Goal: Task Accomplishment & Management: Use online tool/utility

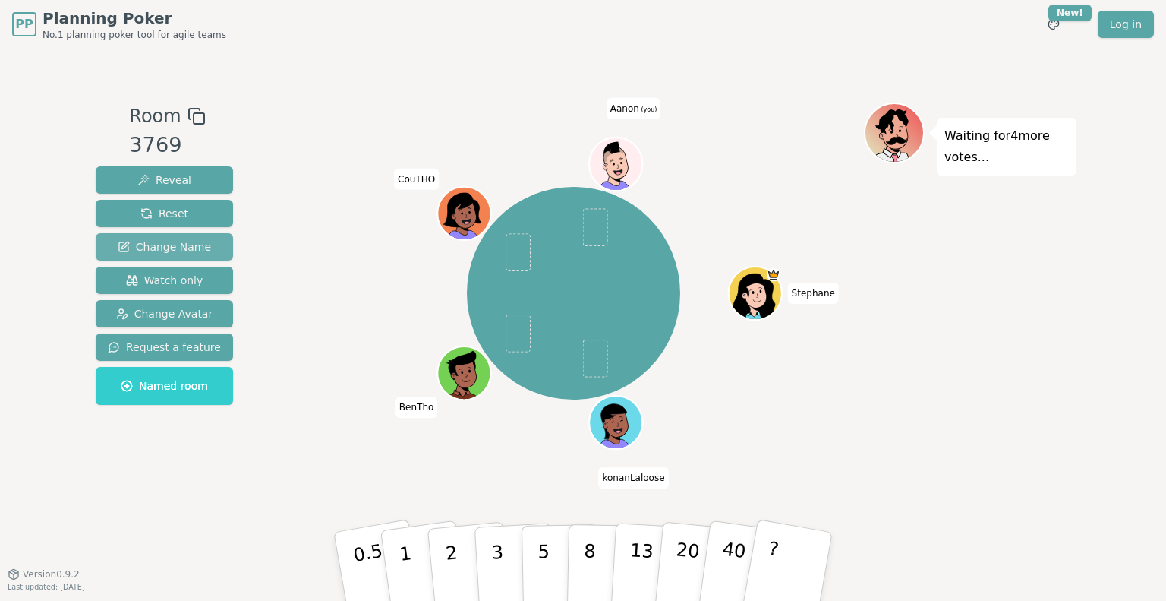
click at [165, 242] on span "Change Name" at bounding box center [164, 246] width 93 height 15
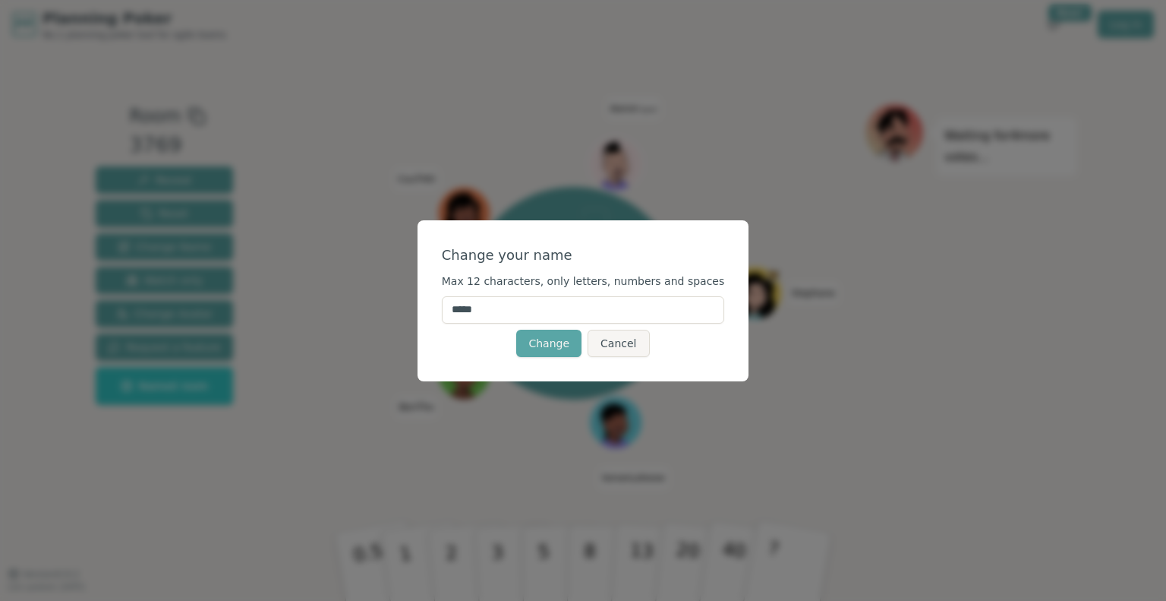
click at [589, 300] on input "*****" at bounding box center [583, 309] width 283 height 27
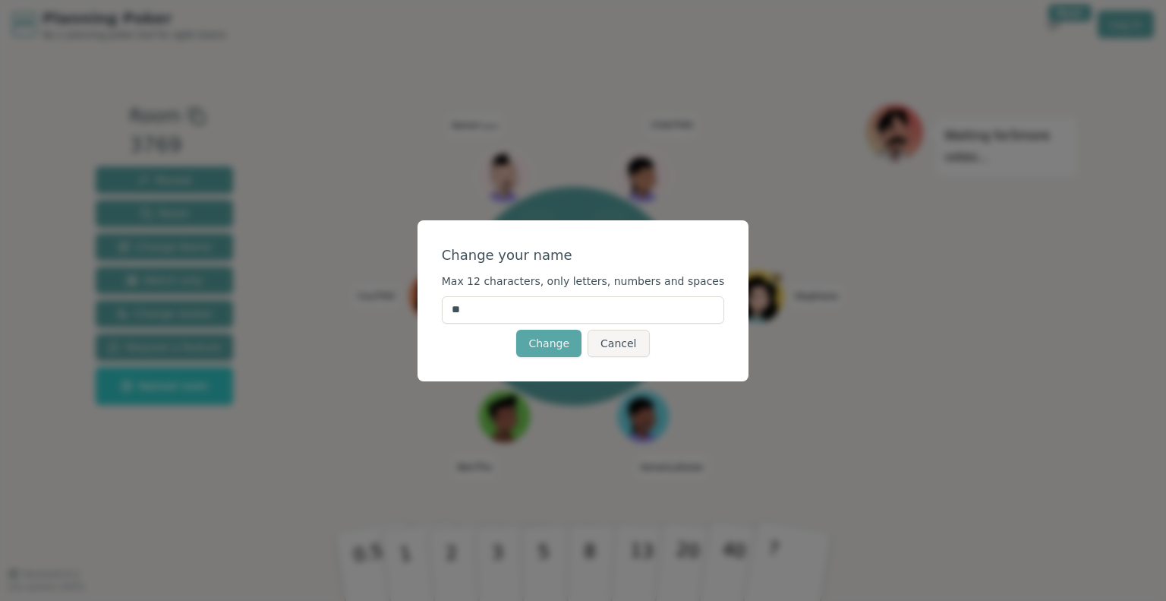
type input "*"
type input "********"
click at [542, 343] on button "Change" at bounding box center [548, 343] width 65 height 27
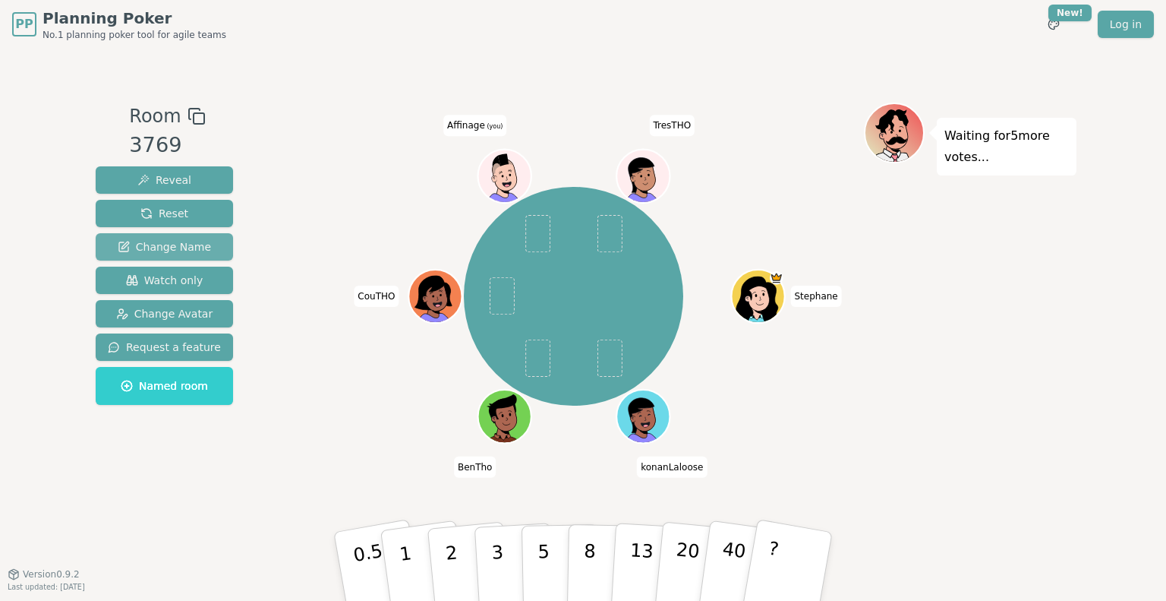
click at [161, 249] on span "Change Name" at bounding box center [164, 246] width 93 height 15
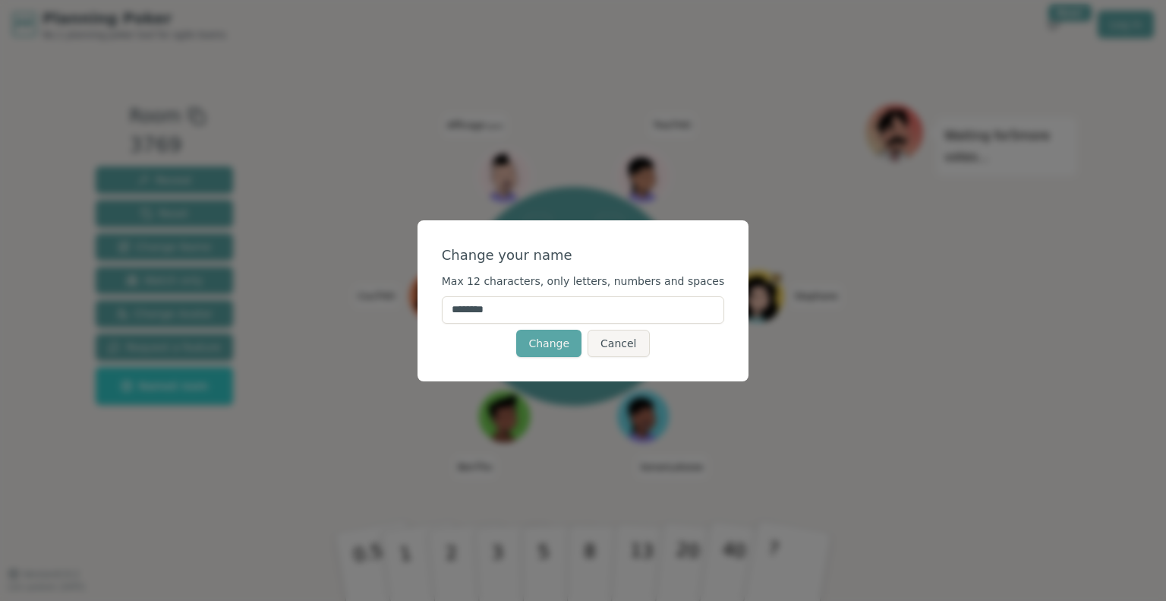
drag, startPoint x: 524, startPoint y: 309, endPoint x: 434, endPoint y: 306, distance: 90.4
click at [434, 306] on div "Change your name Max 12 characters, only letters, numbers and spaces ******** C…" at bounding box center [583, 300] width 1166 height 601
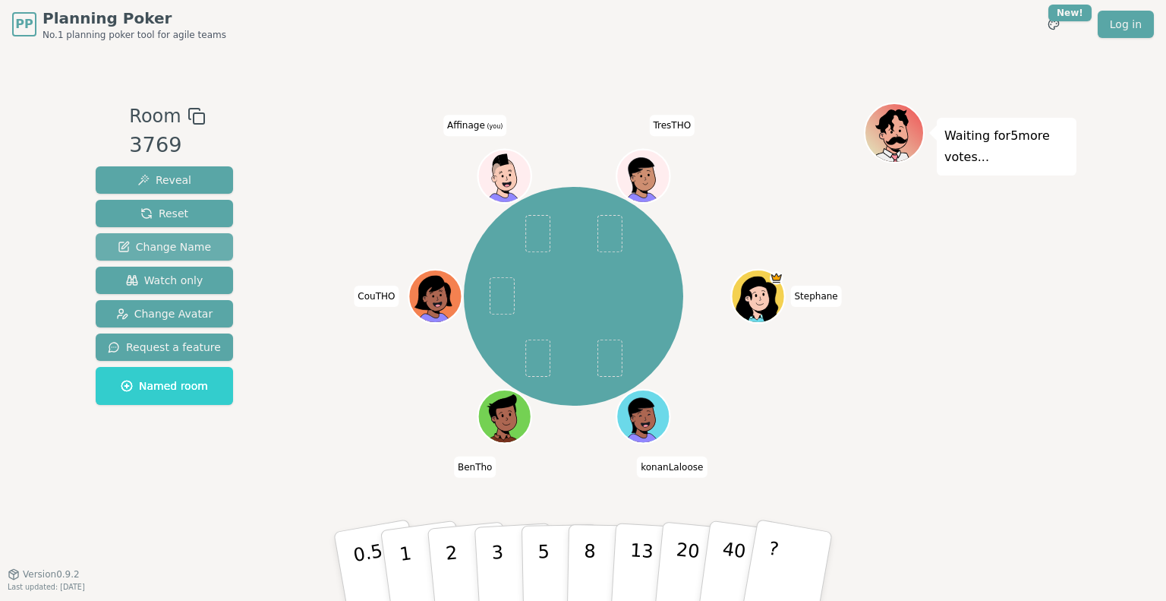
click at [155, 248] on span "Change Name" at bounding box center [164, 246] width 93 height 15
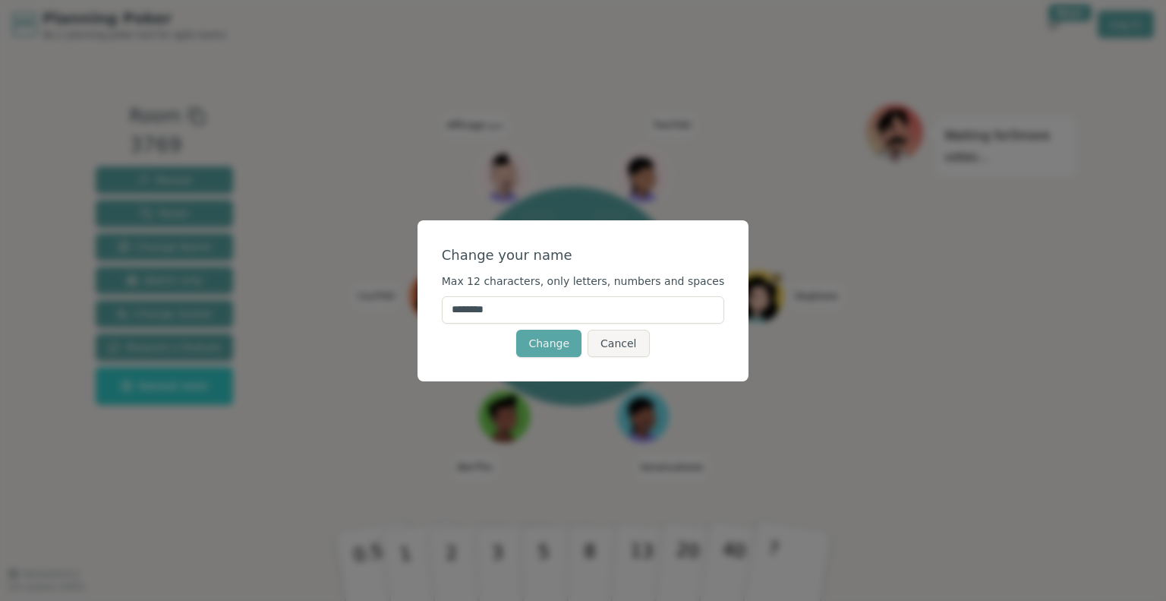
click at [529, 316] on input "********" at bounding box center [583, 309] width 283 height 27
type input "*"
click at [612, 355] on button "Cancel" at bounding box center [619, 343] width 62 height 27
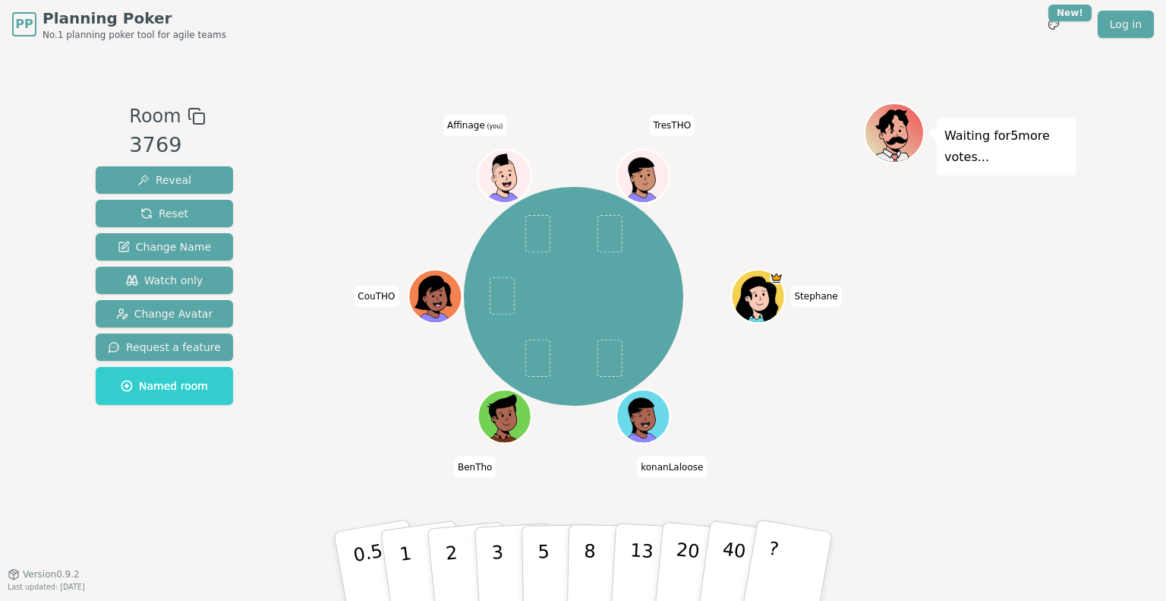
click at [476, 128] on span "Affinage (you)" at bounding box center [474, 125] width 63 height 21
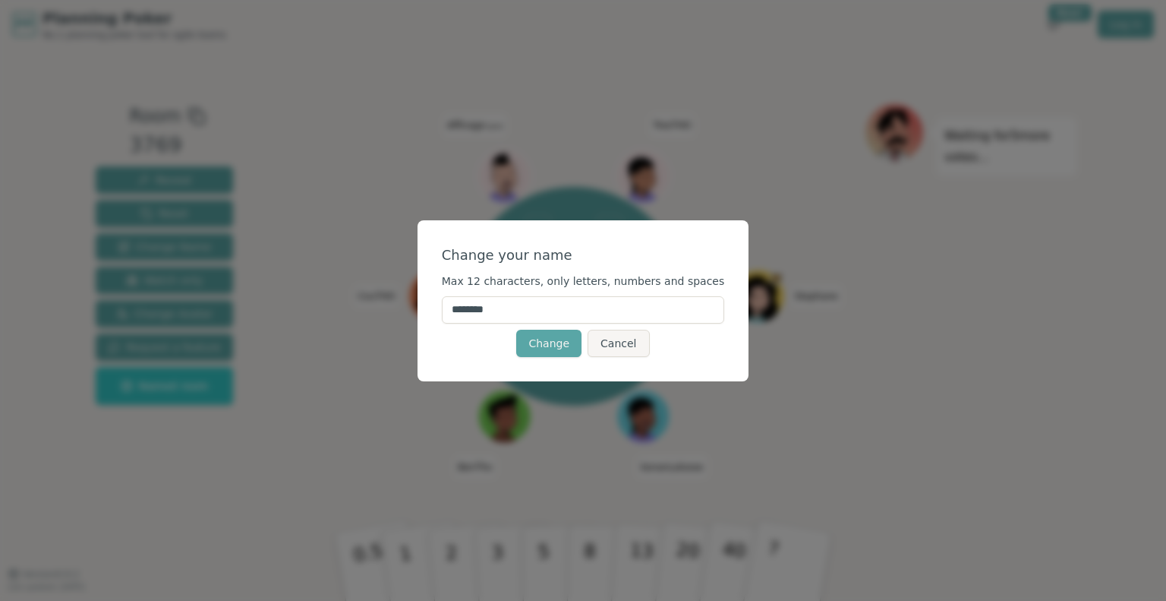
click at [548, 307] on input "********" at bounding box center [583, 309] width 283 height 27
type input "*"
type input "******"
click at [544, 336] on button "Change" at bounding box center [548, 343] width 65 height 27
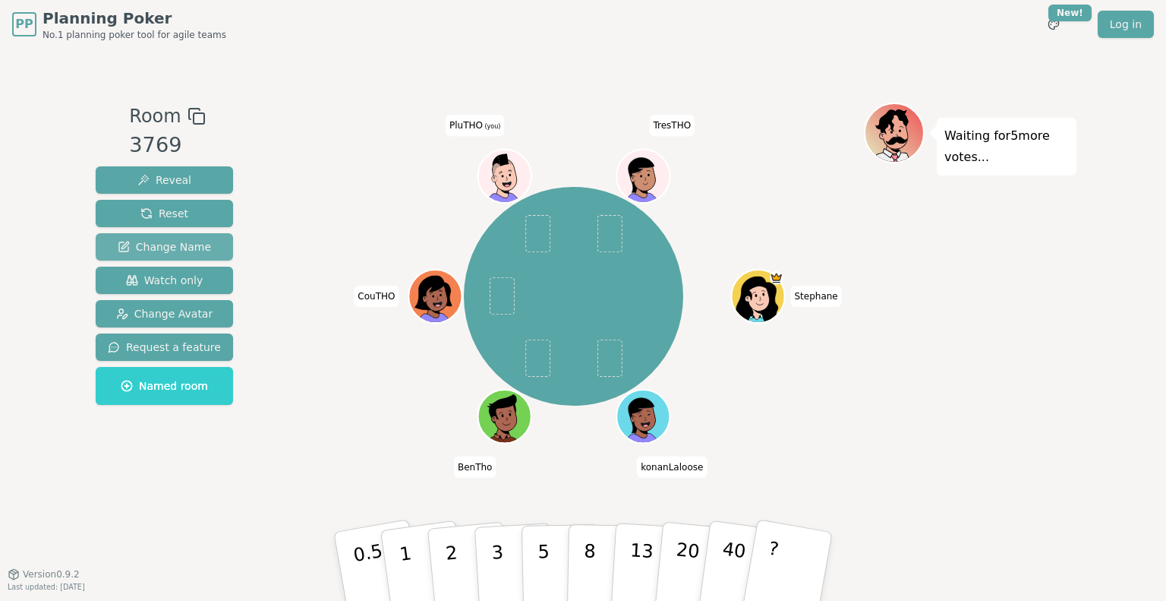
click at [155, 245] on span "Change Name" at bounding box center [164, 246] width 93 height 15
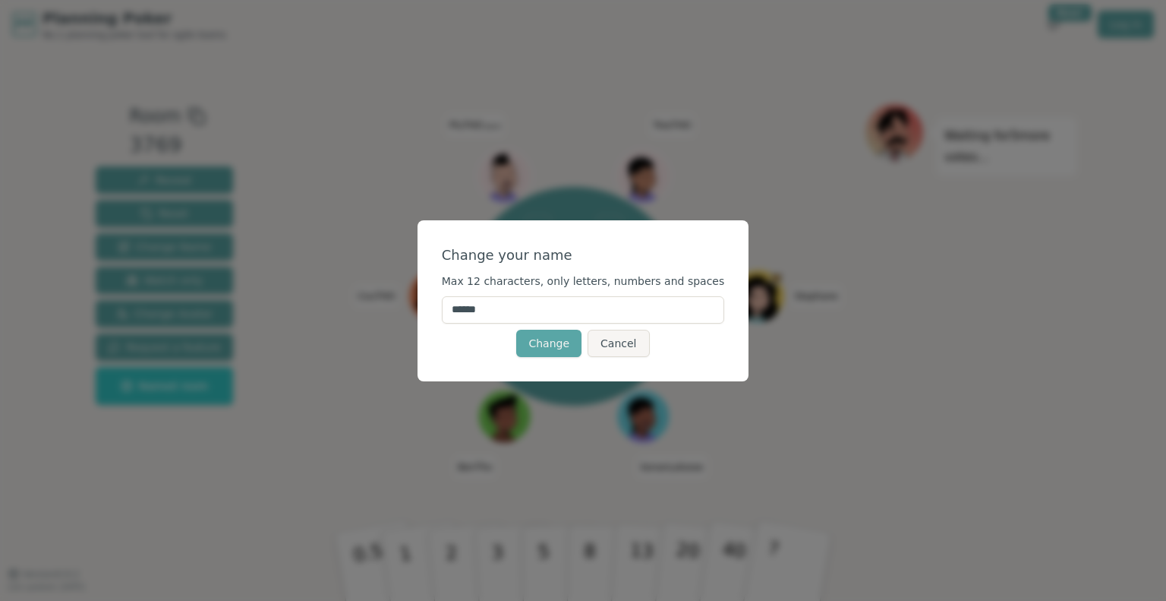
click at [488, 308] on input "******" at bounding box center [583, 309] width 283 height 27
type input "*******"
click at [557, 341] on button "Change" at bounding box center [548, 343] width 65 height 27
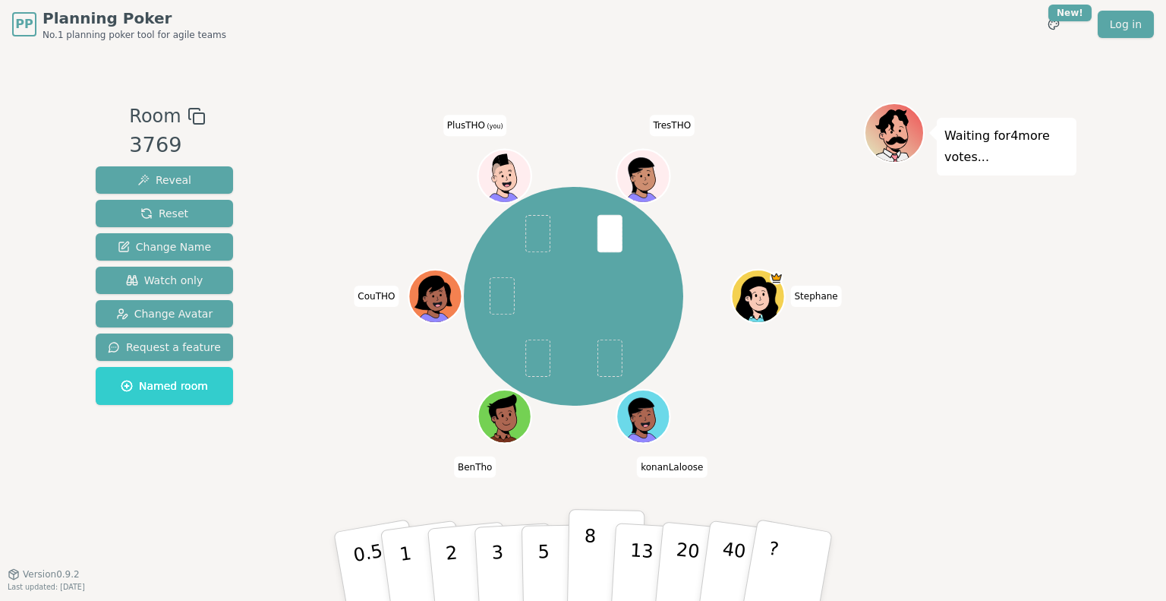
click at [584, 558] on p "8" at bounding box center [589, 566] width 13 height 82
click at [541, 558] on p "5" at bounding box center [544, 567] width 13 height 82
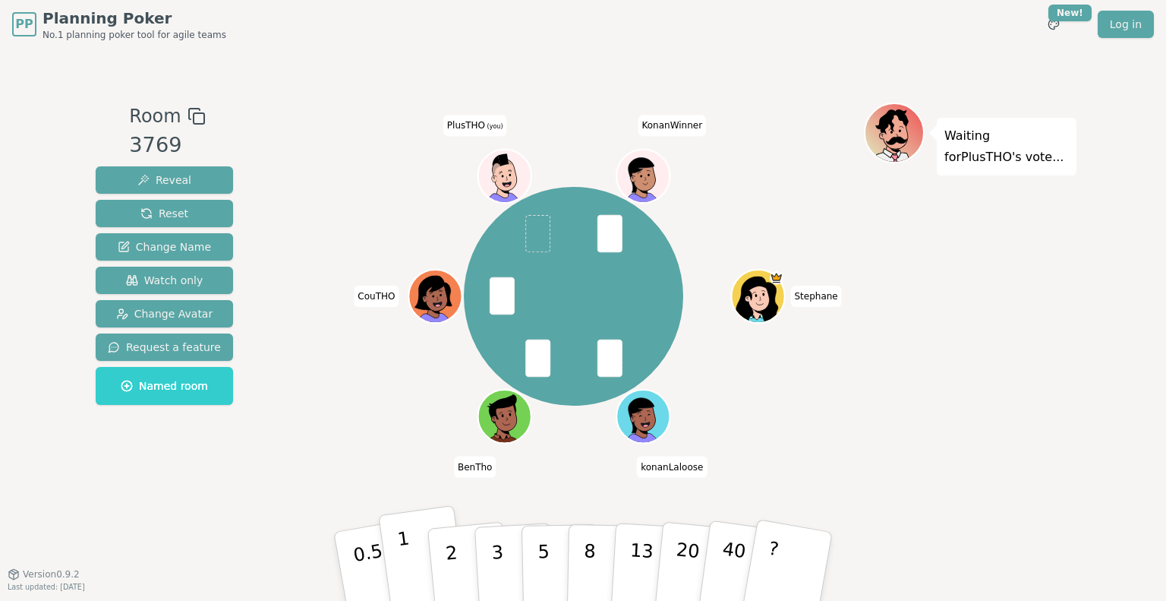
click at [409, 560] on p "1" at bounding box center [407, 568] width 23 height 83
click at [557, 560] on button "5" at bounding box center [561, 566] width 78 height 115
click at [488, 558] on button "3" at bounding box center [515, 566] width 83 height 118
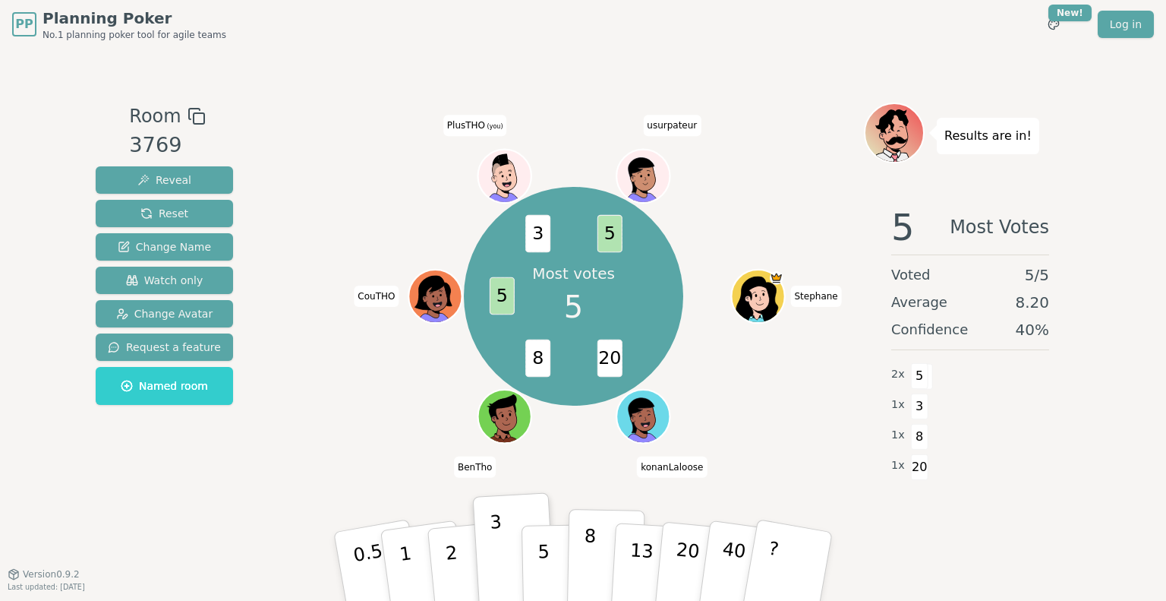
click at [588, 573] on p "8" at bounding box center [589, 566] width 13 height 82
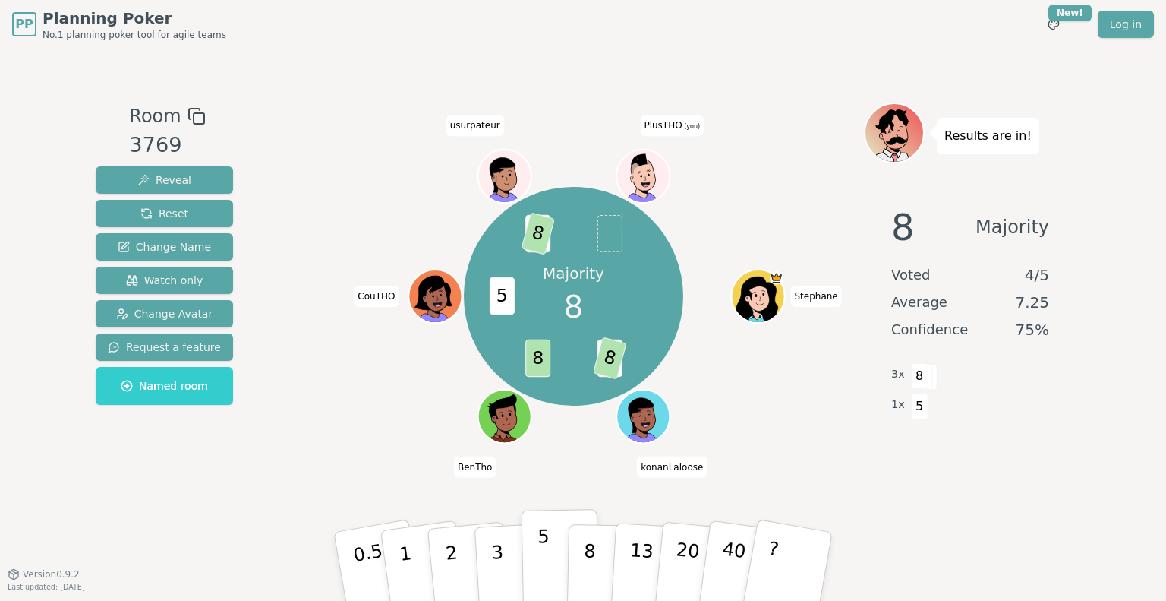
click at [543, 555] on p "5" at bounding box center [544, 567] width 13 height 82
click at [592, 557] on p "8" at bounding box center [589, 566] width 13 height 82
click at [589, 554] on p "8" at bounding box center [589, 566] width 13 height 82
click at [595, 557] on button "8" at bounding box center [606, 566] width 78 height 115
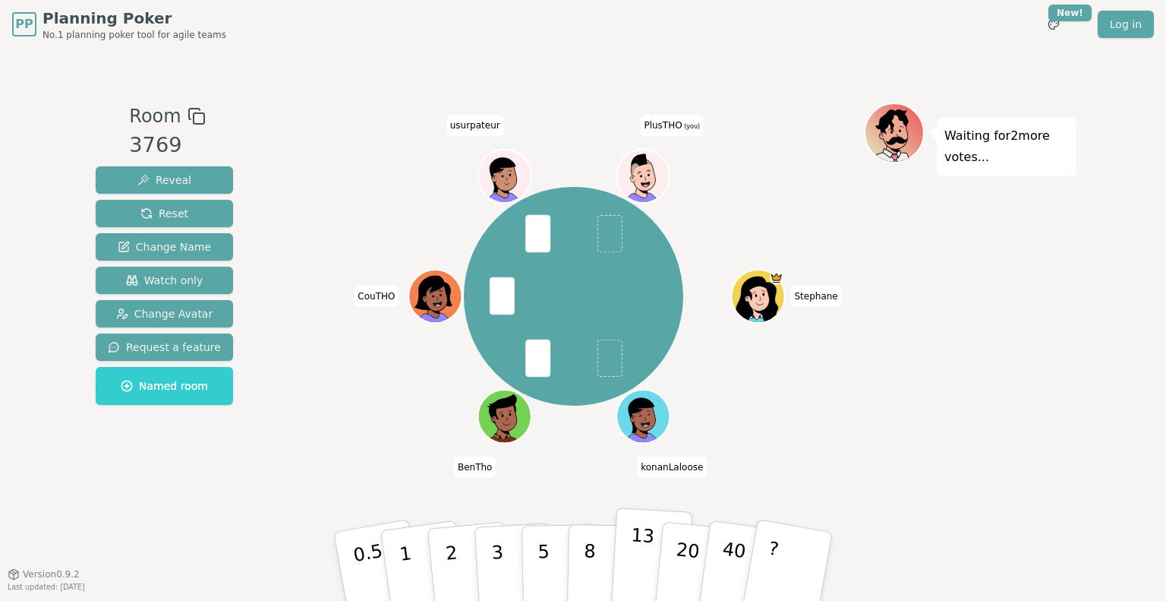
click at [632, 567] on p "13" at bounding box center [641, 566] width 28 height 84
click at [590, 557] on p "8" at bounding box center [589, 566] width 13 height 82
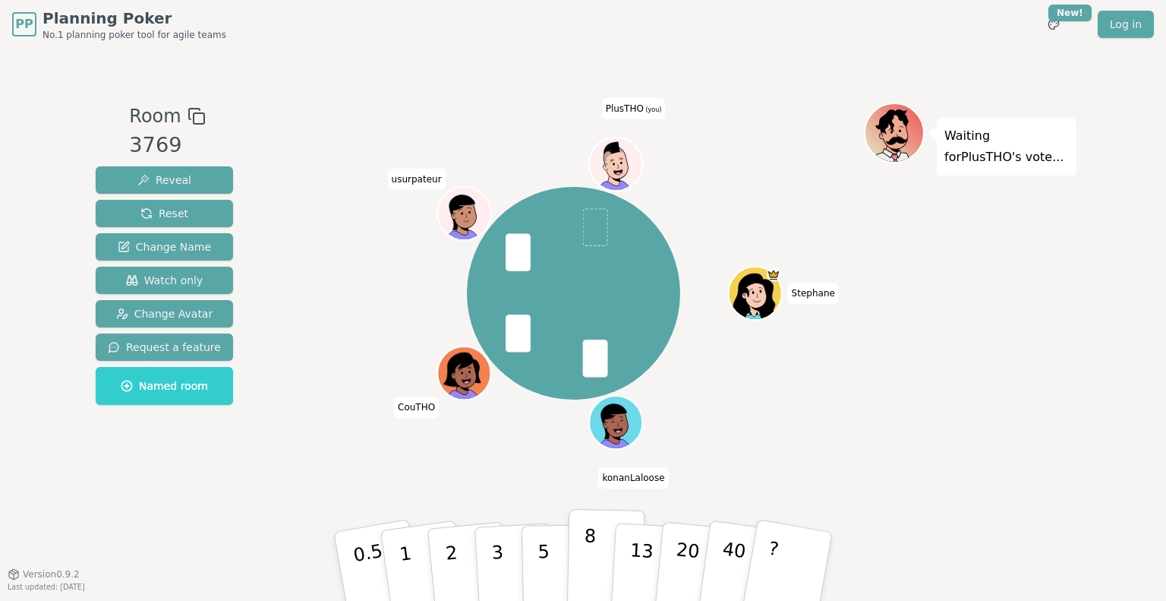
click at [592, 553] on p "8" at bounding box center [589, 566] width 13 height 82
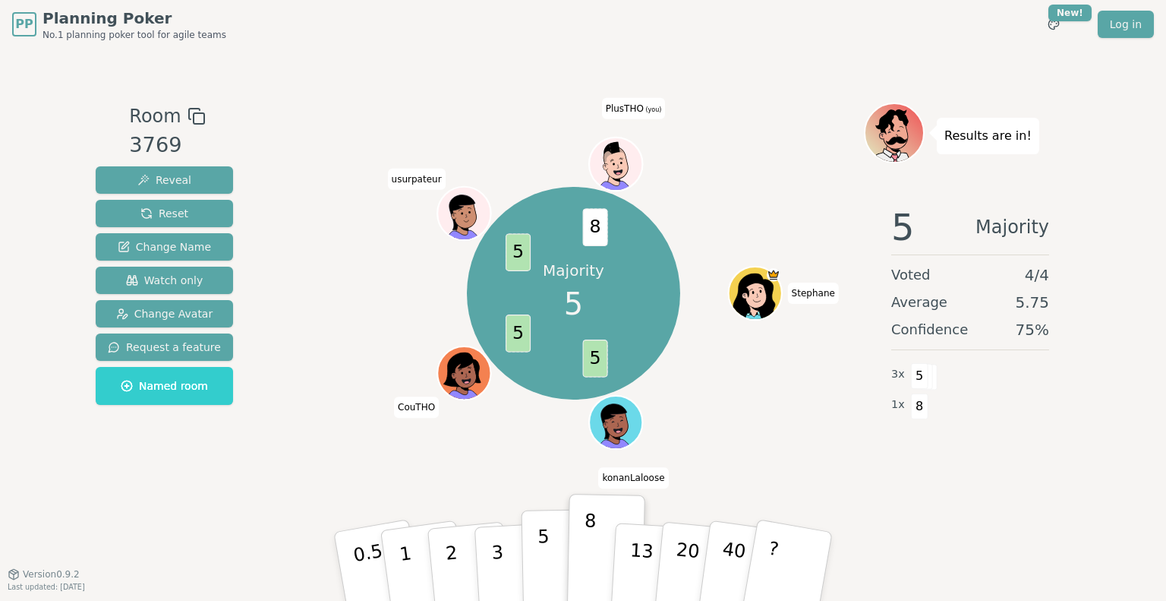
click at [539, 563] on p "5" at bounding box center [544, 567] width 13 height 82
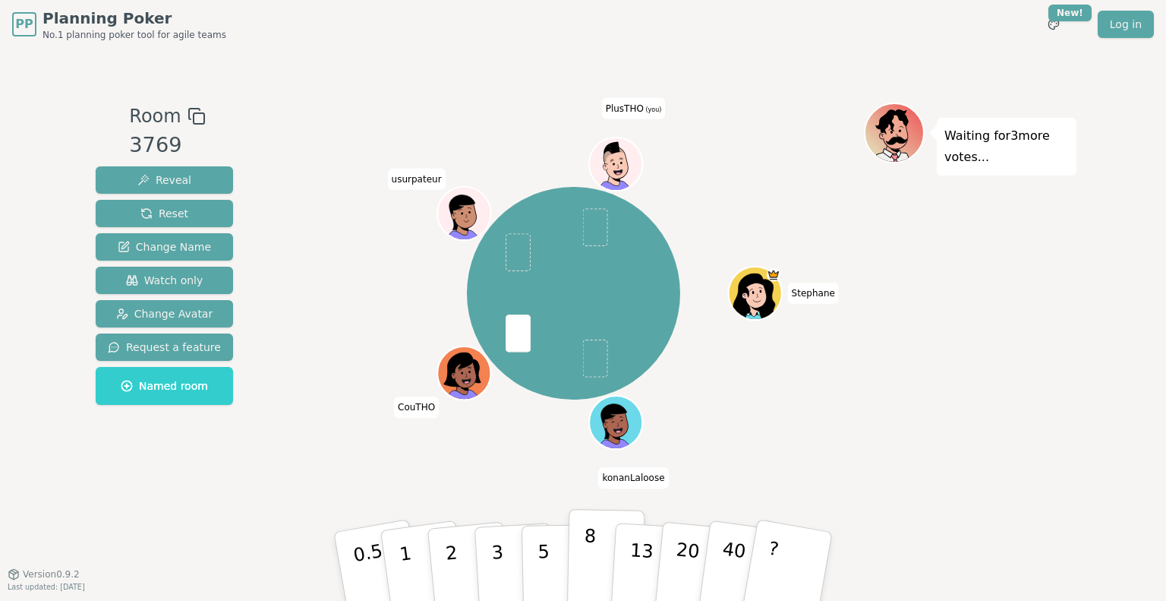
click at [590, 563] on p "8" at bounding box center [589, 566] width 13 height 82
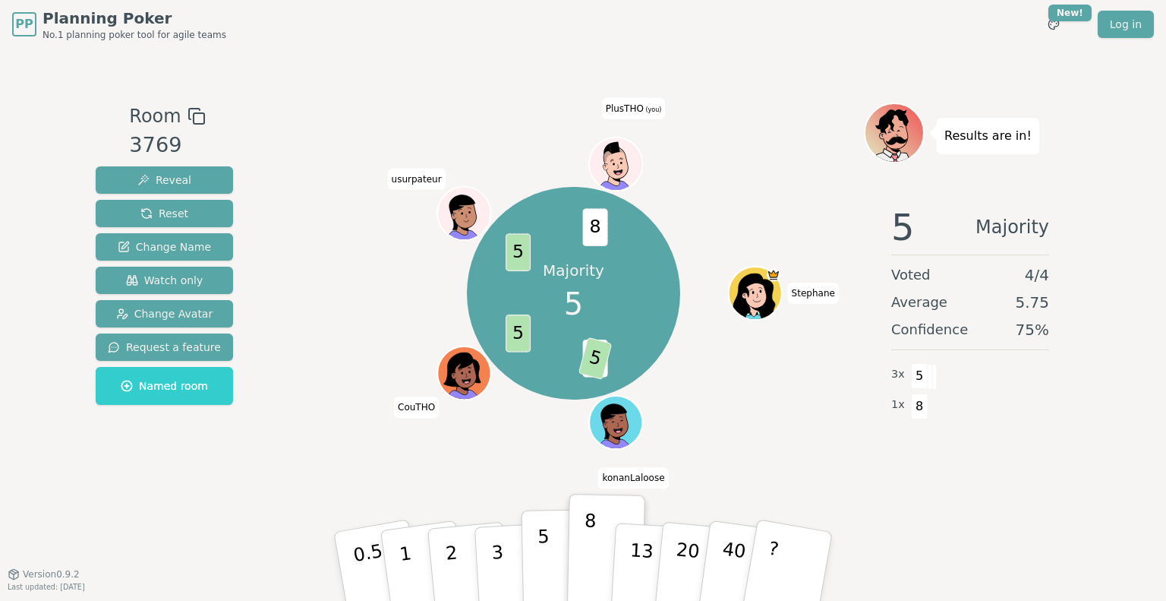
click at [548, 570] on button "5" at bounding box center [561, 566] width 78 height 115
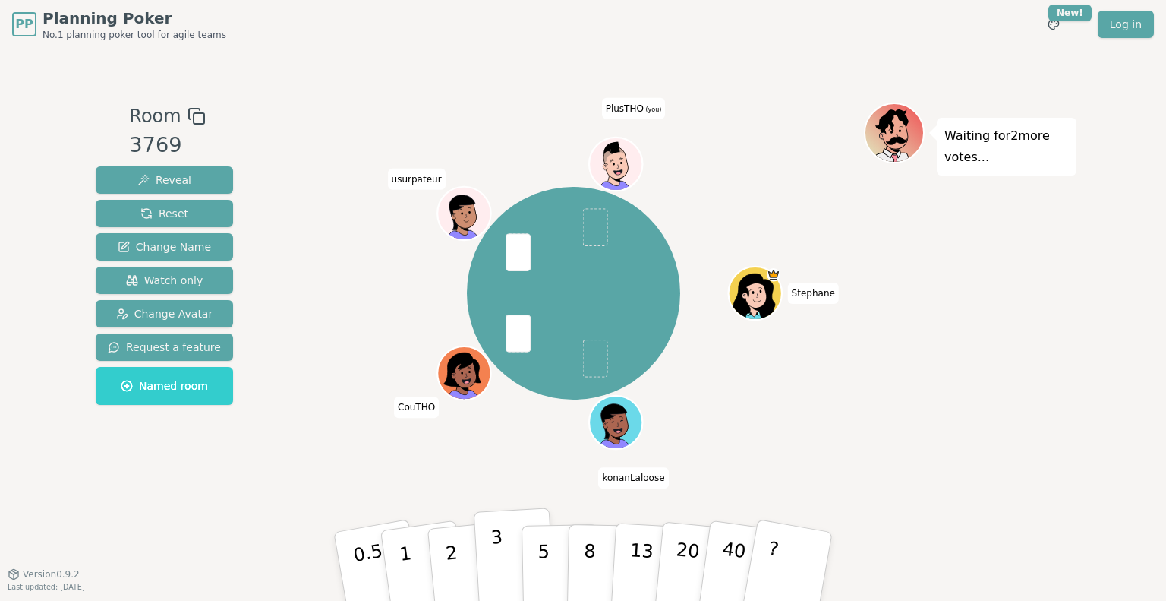
click at [498, 555] on p "3" at bounding box center [499, 567] width 17 height 83
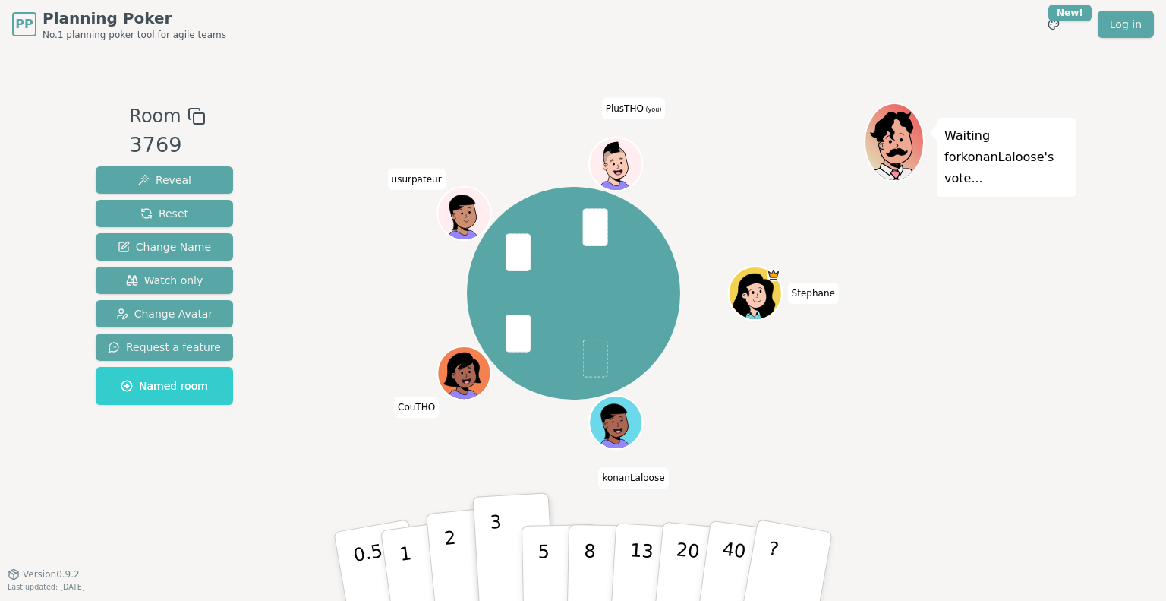
click at [450, 565] on p "2" at bounding box center [453, 568] width 20 height 83
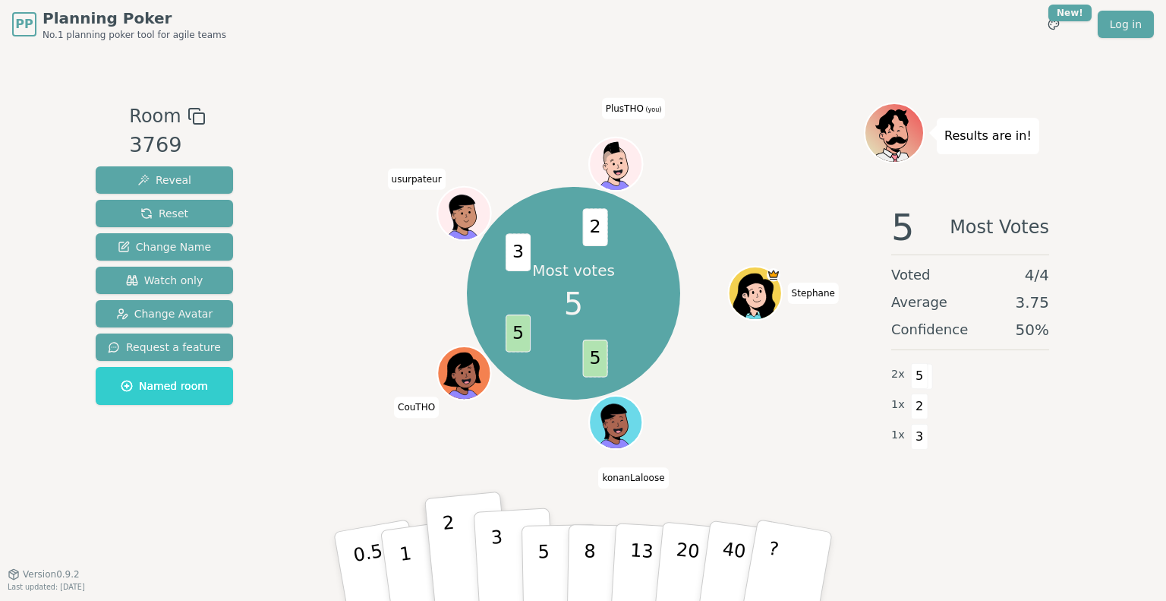
click at [504, 554] on button "3" at bounding box center [515, 566] width 83 height 118
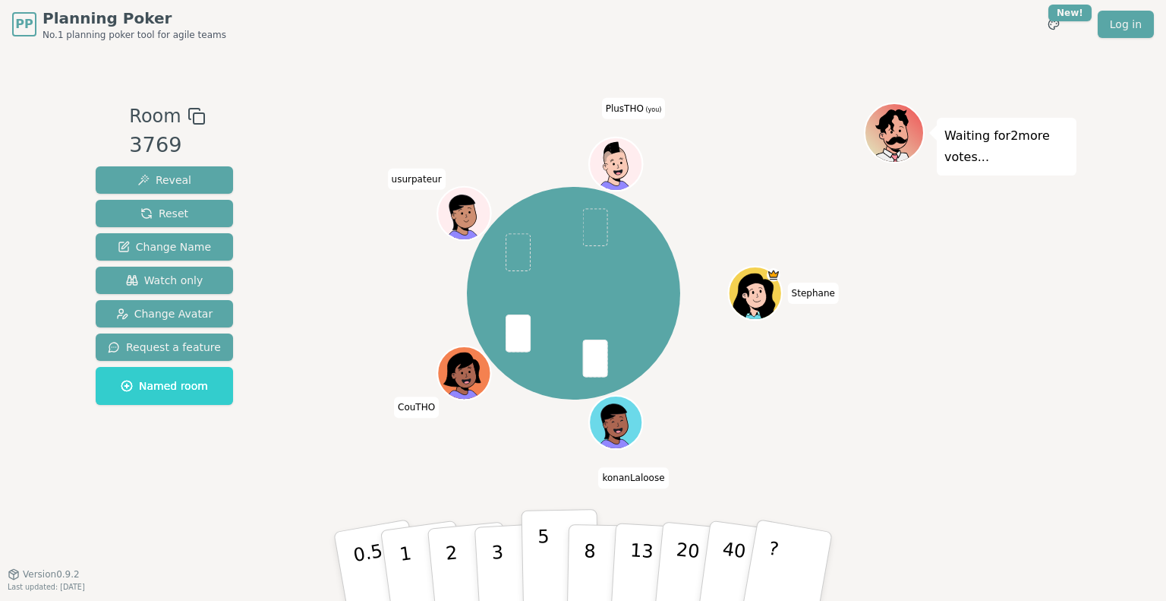
click at [541, 567] on p "5" at bounding box center [544, 567] width 13 height 82
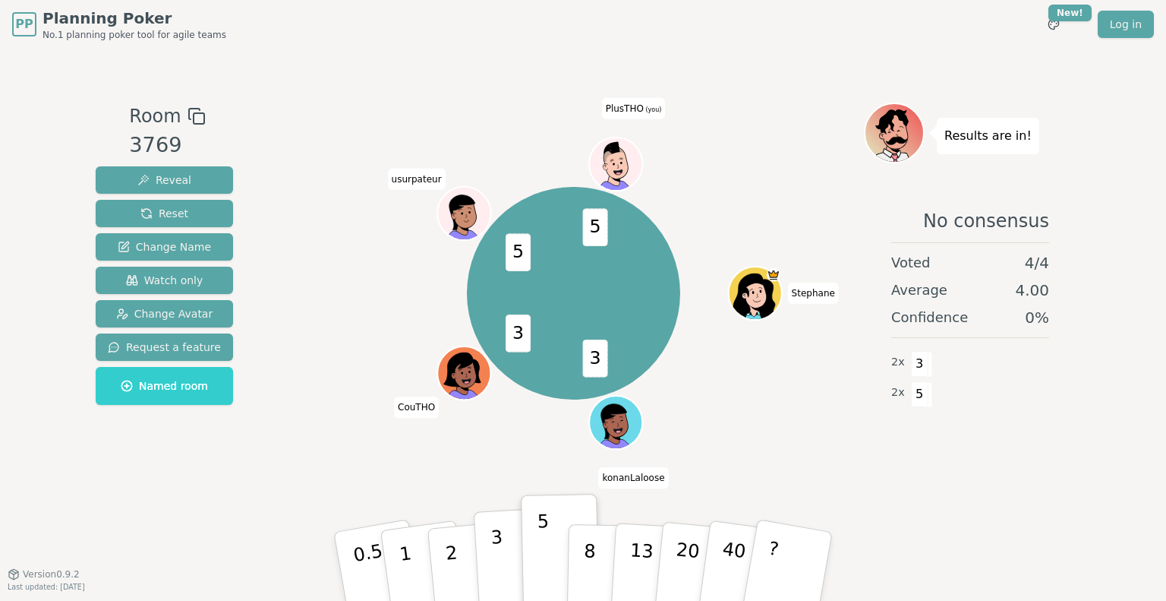
click at [494, 570] on p "3" at bounding box center [499, 567] width 17 height 83
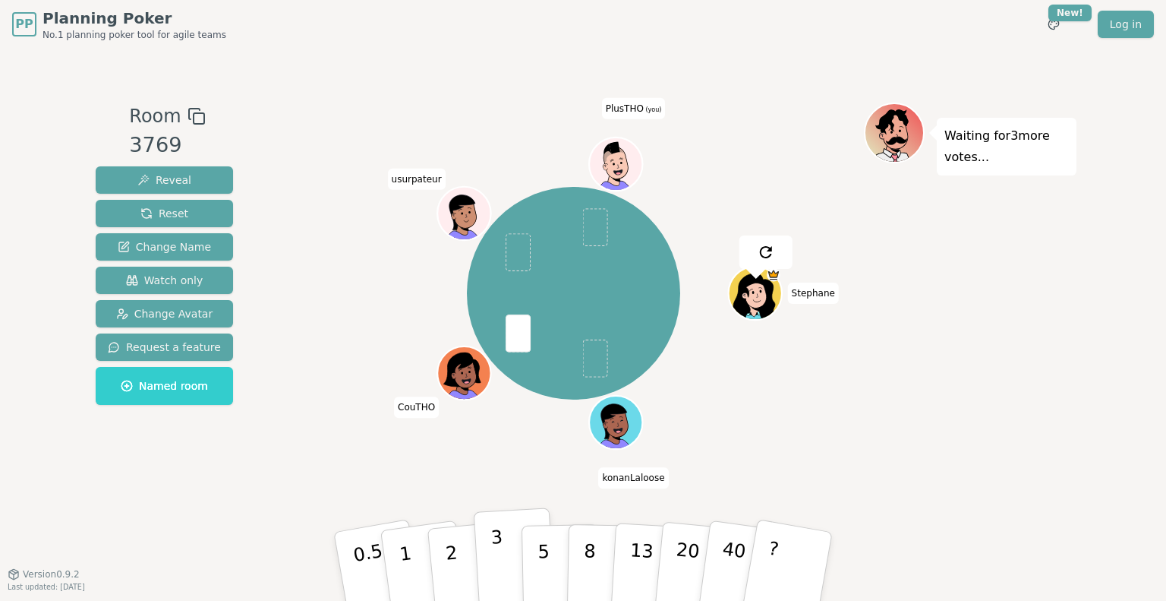
click at [494, 567] on p "3" at bounding box center [499, 567] width 17 height 83
